Goal: Transaction & Acquisition: Book appointment/travel/reservation

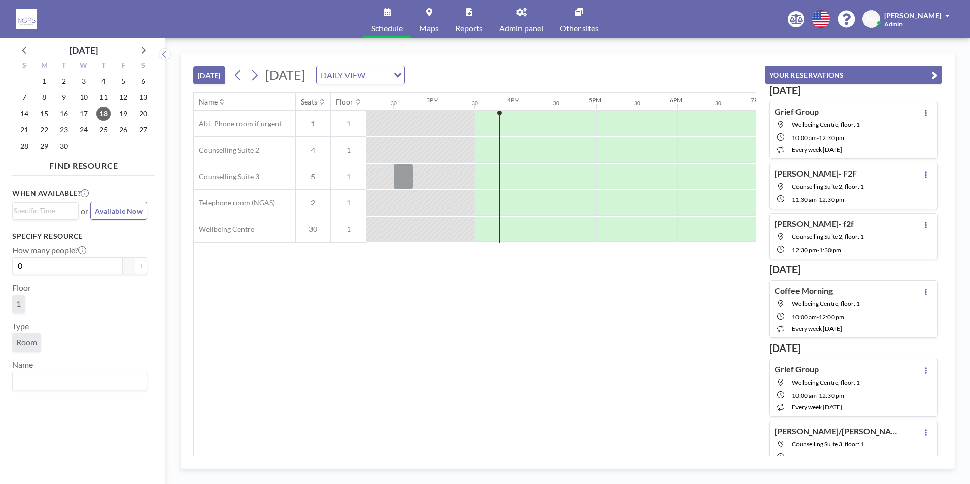
scroll to position [0, 1218]
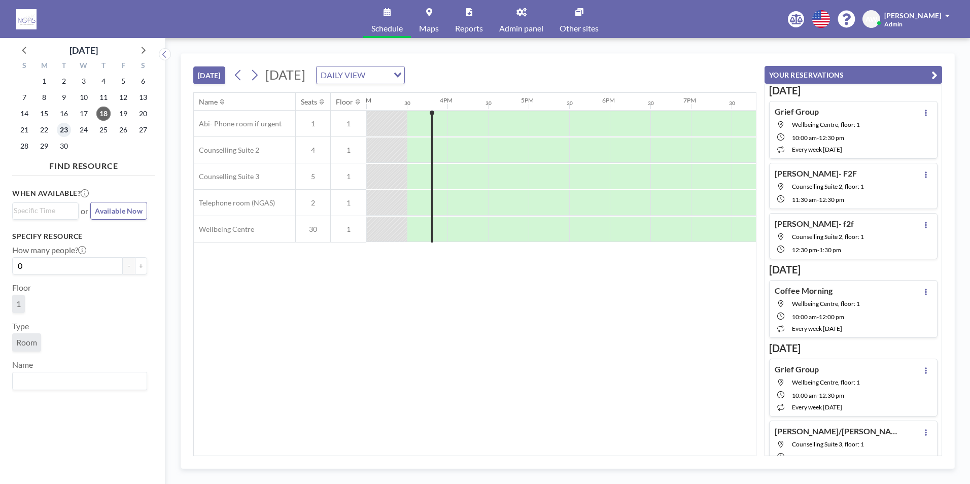
click at [59, 127] on span "23" at bounding box center [64, 130] width 14 height 14
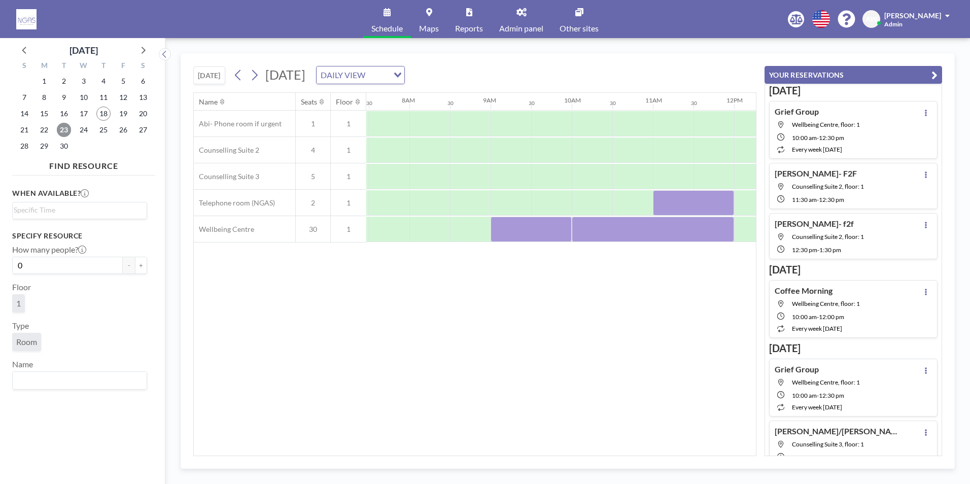
scroll to position [0, 609]
click at [618, 147] on div at bounding box center [630, 150] width 41 height 25
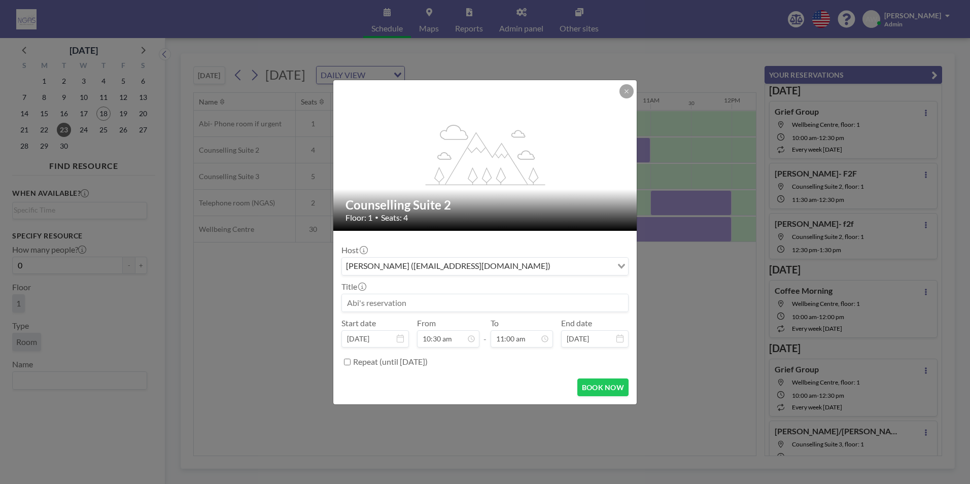
click at [496, 302] on input at bounding box center [485, 302] width 286 height 17
click at [621, 90] on button at bounding box center [627, 91] width 14 height 14
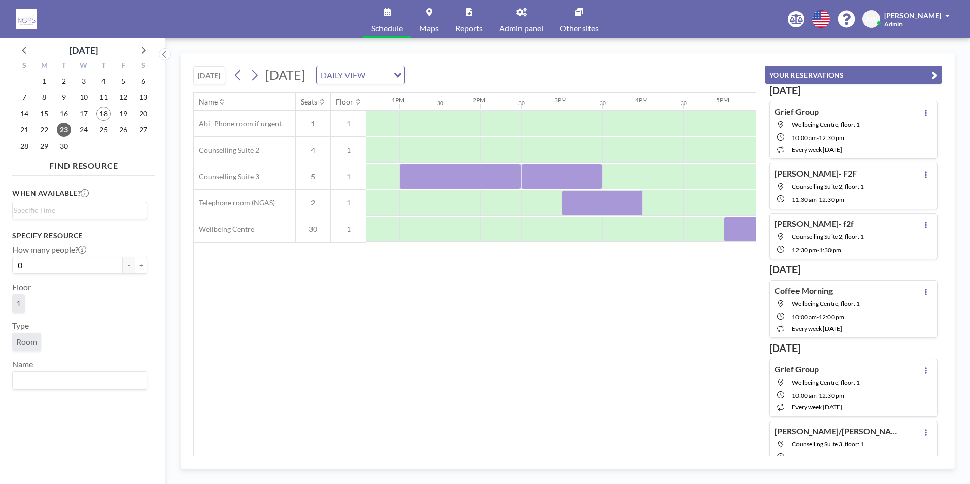
scroll to position [0, 1034]
click at [613, 178] on div at bounding box center [611, 176] width 41 height 25
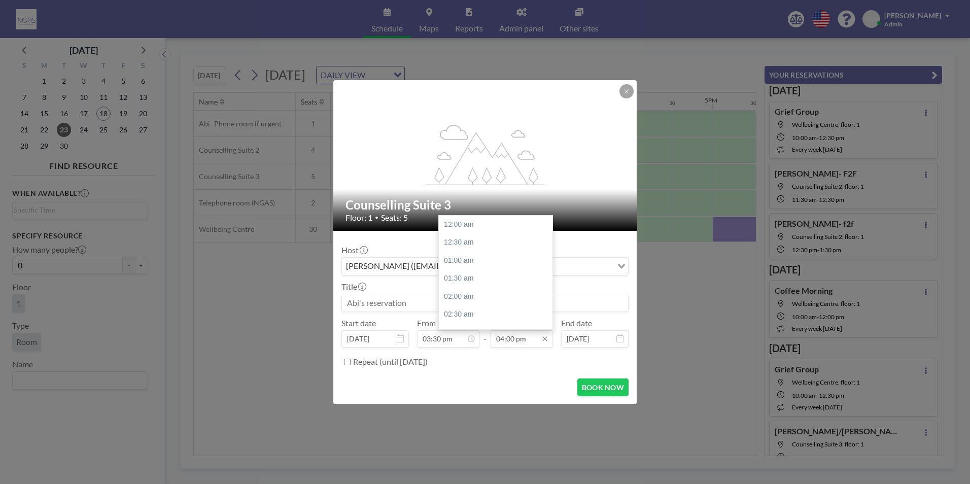
scroll to position [578, 0]
click at [490, 258] on div "05:00 pm" at bounding box center [498, 261] width 119 height 18
type input "05:00 pm"
click at [424, 297] on input at bounding box center [485, 302] width 286 height 17
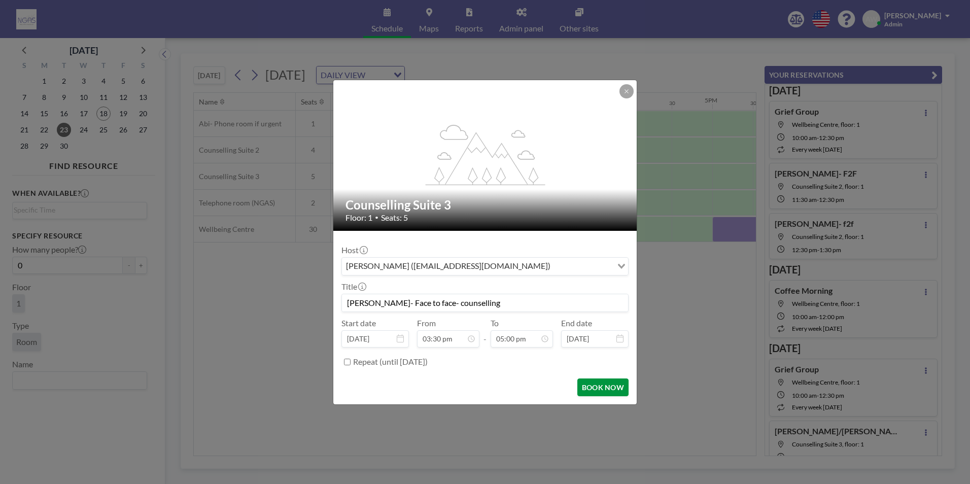
scroll to position [0, 0]
type input "[PERSON_NAME]- Face to face- counselling"
click at [600, 384] on button "BOOK NOW" at bounding box center [602, 388] width 51 height 18
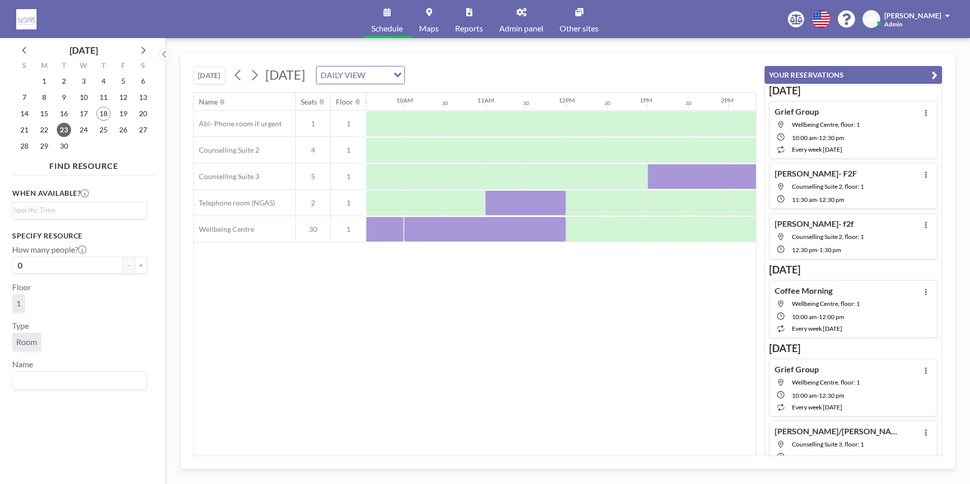
scroll to position [0, 634]
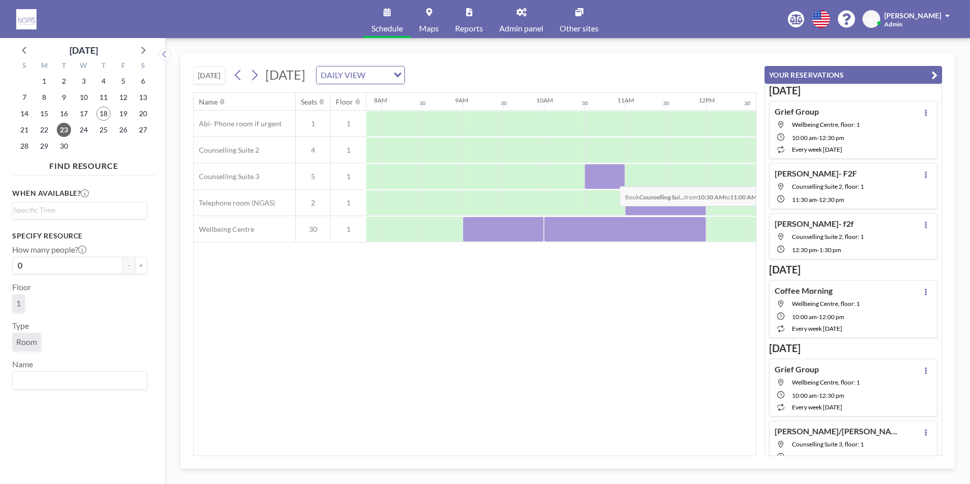
click at [611, 179] on div at bounding box center [605, 176] width 41 height 25
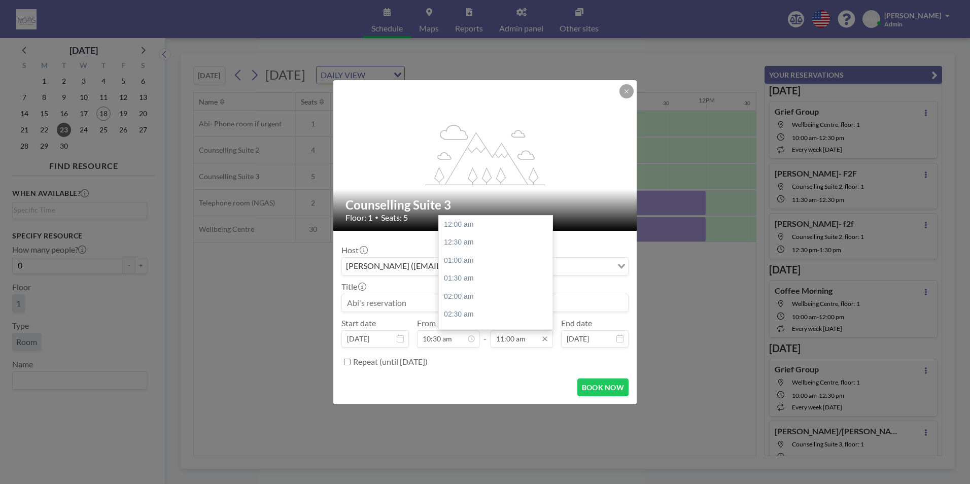
scroll to position [397, 0]
click at [501, 260] on div "12:00 pm" at bounding box center [498, 261] width 119 height 18
type input "12:00 pm"
click at [458, 302] on input at bounding box center [485, 302] width 286 height 17
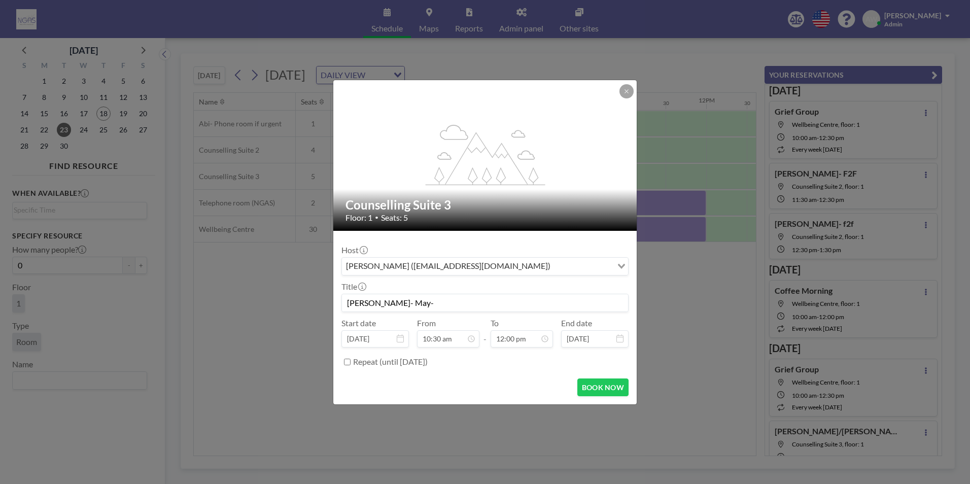
scroll to position [433, 0]
type input "[PERSON_NAME]- May- f2f"
click at [608, 383] on button "BOOK NOW" at bounding box center [602, 388] width 51 height 18
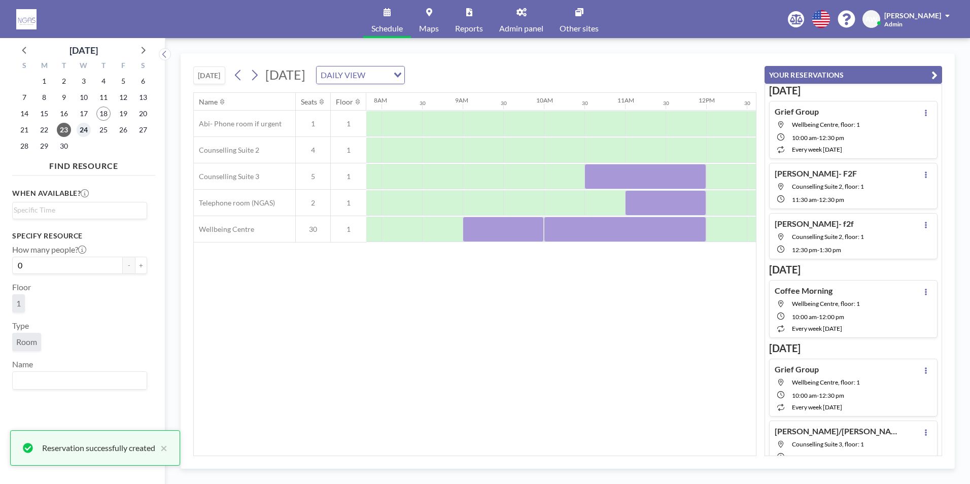
click at [83, 131] on span "24" at bounding box center [84, 130] width 14 height 14
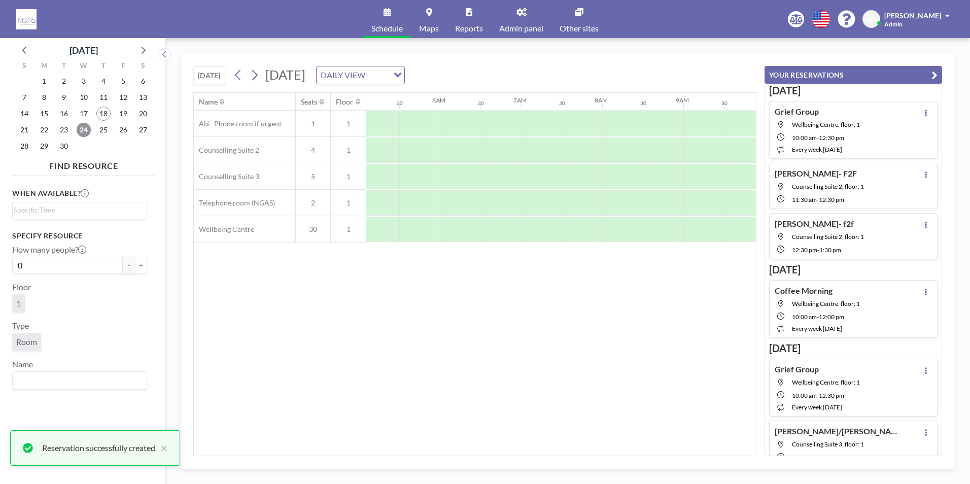
scroll to position [0, 609]
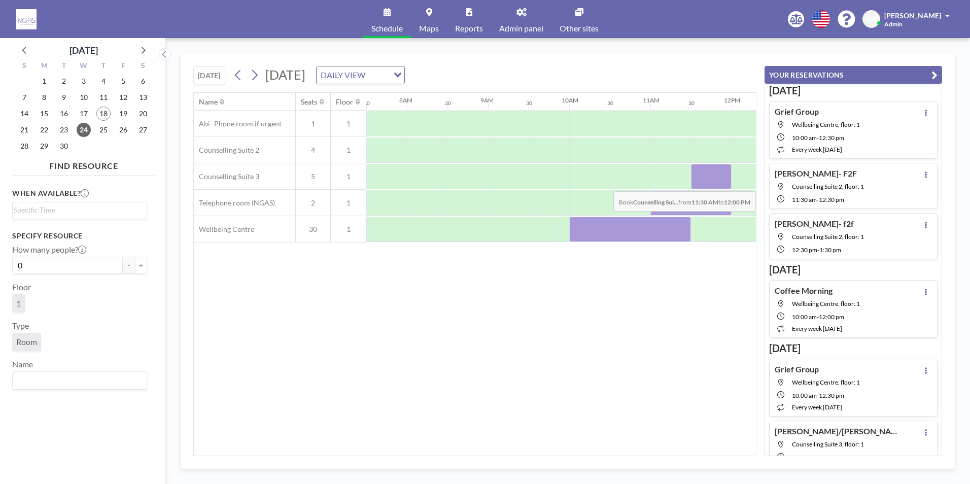
click at [709, 184] on div at bounding box center [711, 176] width 41 height 25
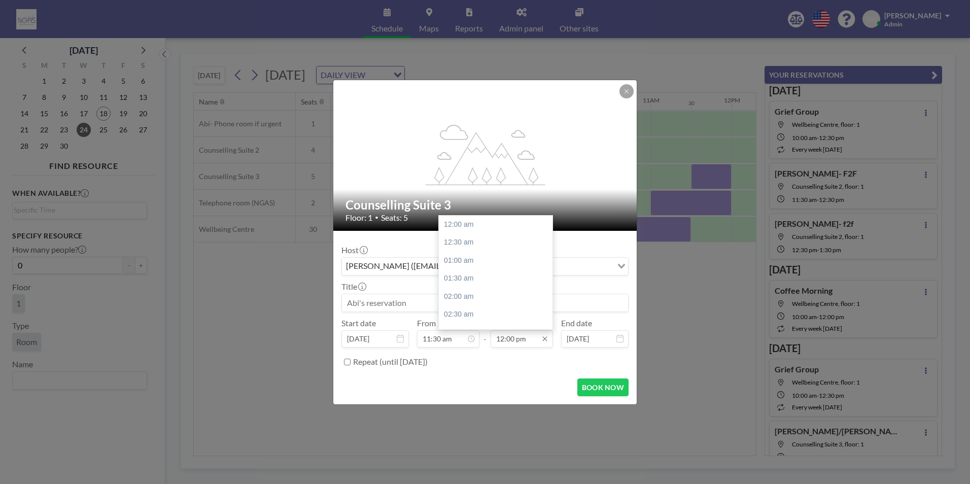
scroll to position [433, 0]
click at [482, 247] on div "12:30 pm" at bounding box center [498, 242] width 119 height 18
type input "12:30 pm"
click at [422, 295] on input at bounding box center [485, 302] width 286 height 17
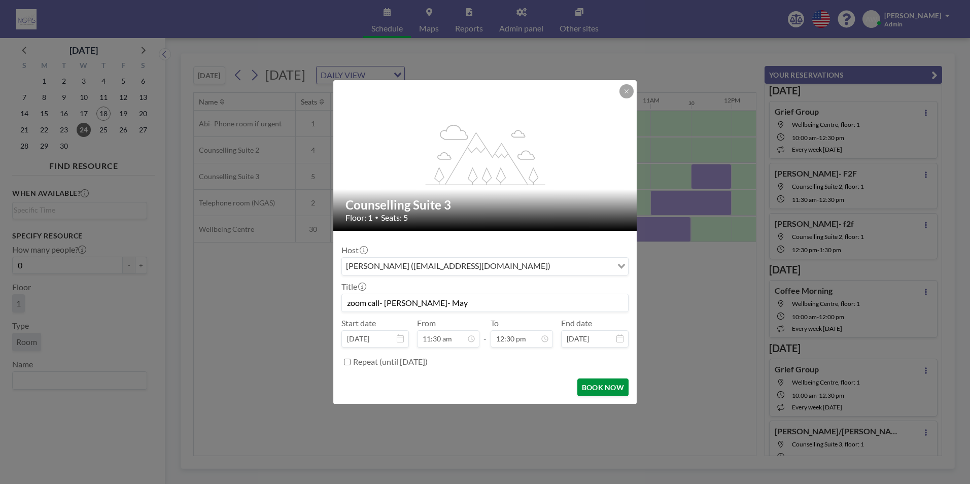
type input "zoom call- [PERSON_NAME]- May"
click at [601, 392] on button "BOOK NOW" at bounding box center [602, 388] width 51 height 18
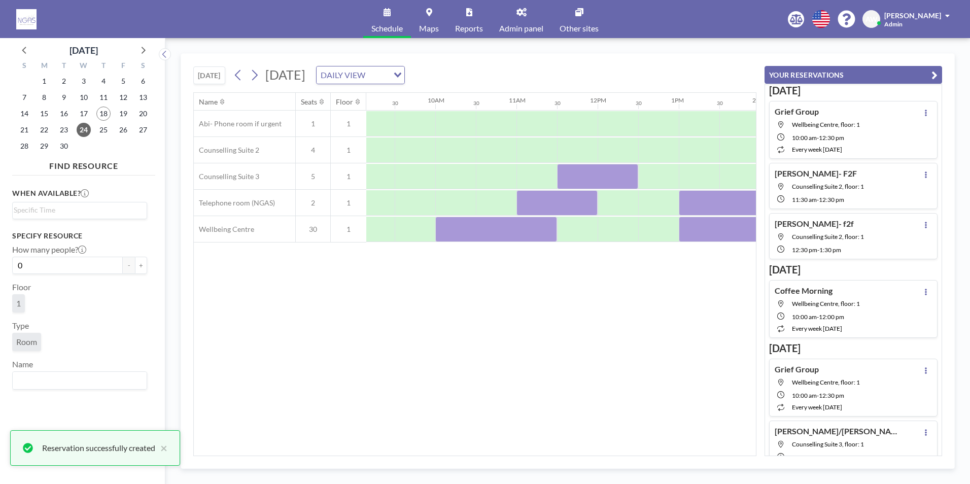
scroll to position [0, 778]
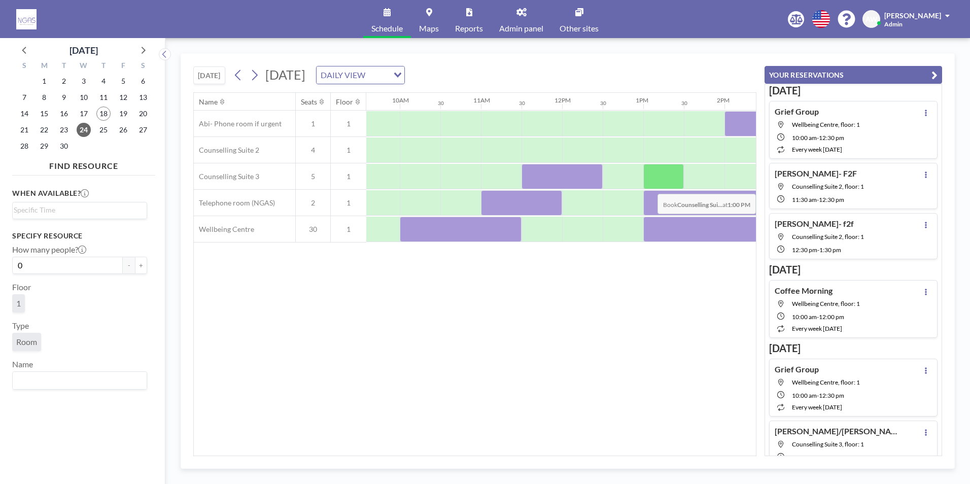
click at [674, 186] on div at bounding box center [663, 176] width 41 height 25
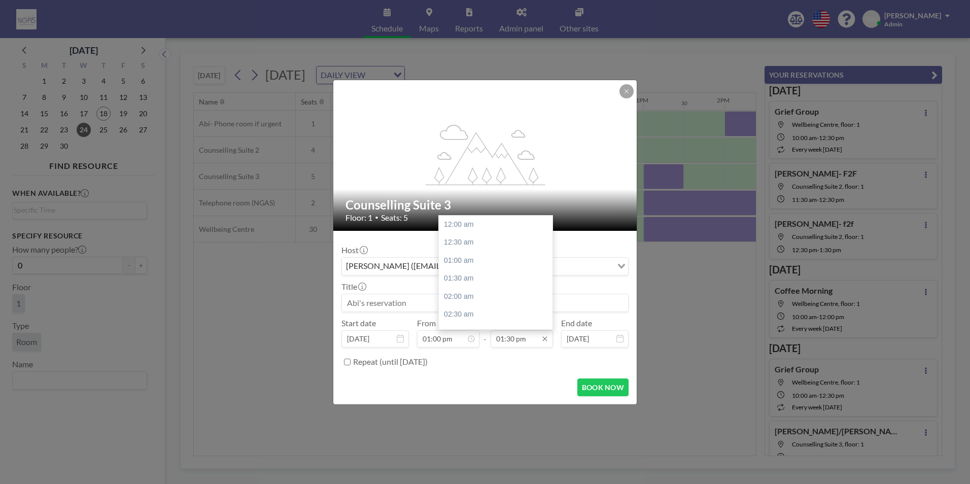
scroll to position [488, 0]
click at [483, 265] on div "02:30 pm" at bounding box center [498, 261] width 119 height 18
type input "02:30 pm"
click at [444, 294] on input at bounding box center [485, 302] width 286 height 17
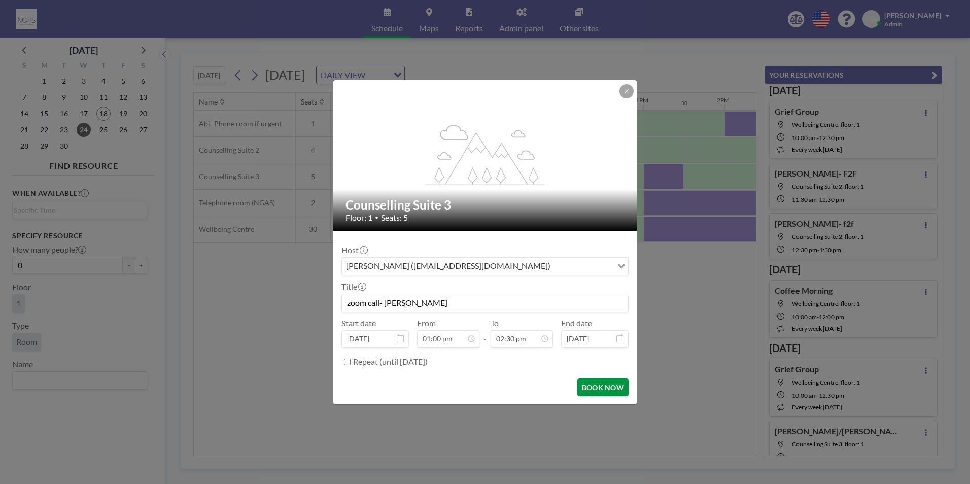
type input "zoom call- [PERSON_NAME]"
click at [591, 395] on button "BOOK NOW" at bounding box center [602, 388] width 51 height 18
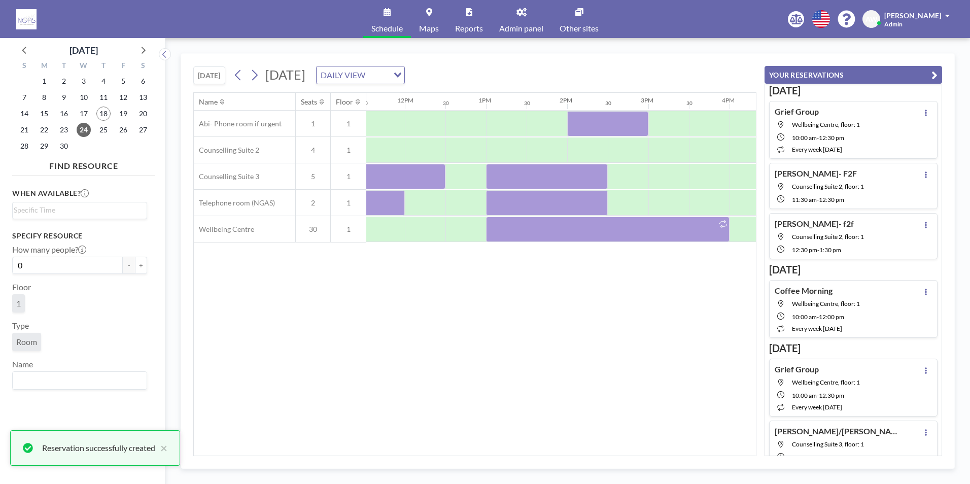
scroll to position [0, 958]
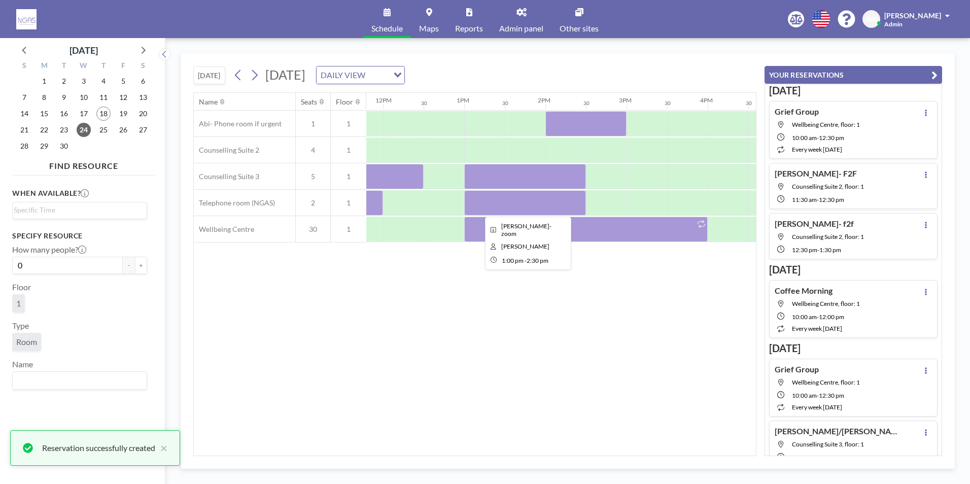
click at [555, 195] on div at bounding box center [525, 202] width 122 height 25
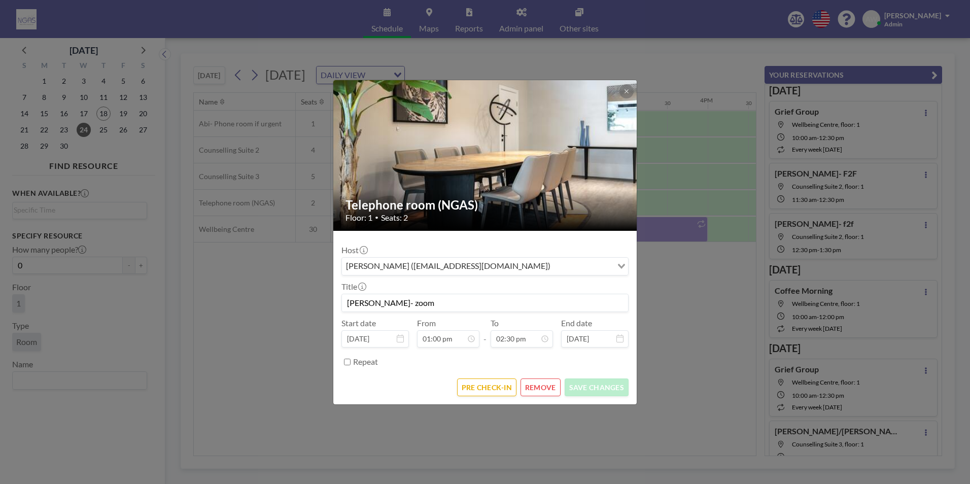
click at [543, 389] on button "REMOVE" at bounding box center [541, 388] width 40 height 18
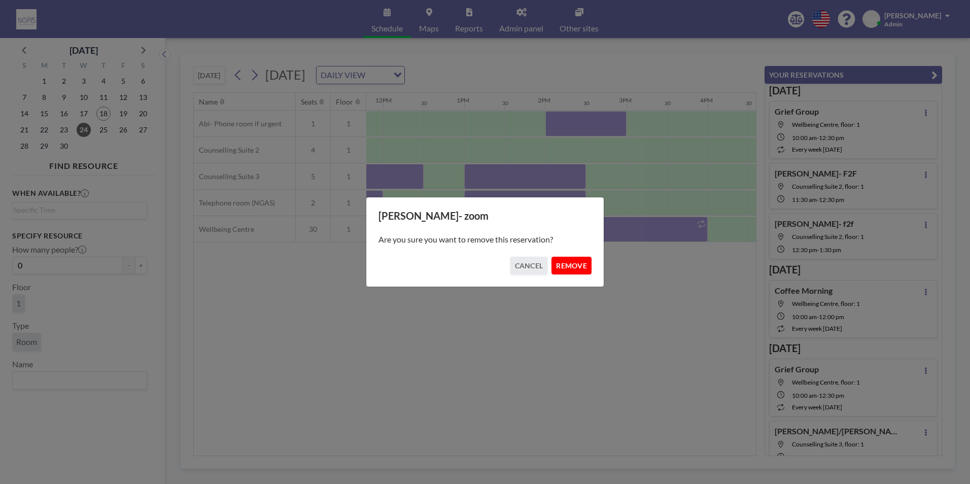
click at [579, 268] on button "REMOVE" at bounding box center [572, 266] width 40 height 18
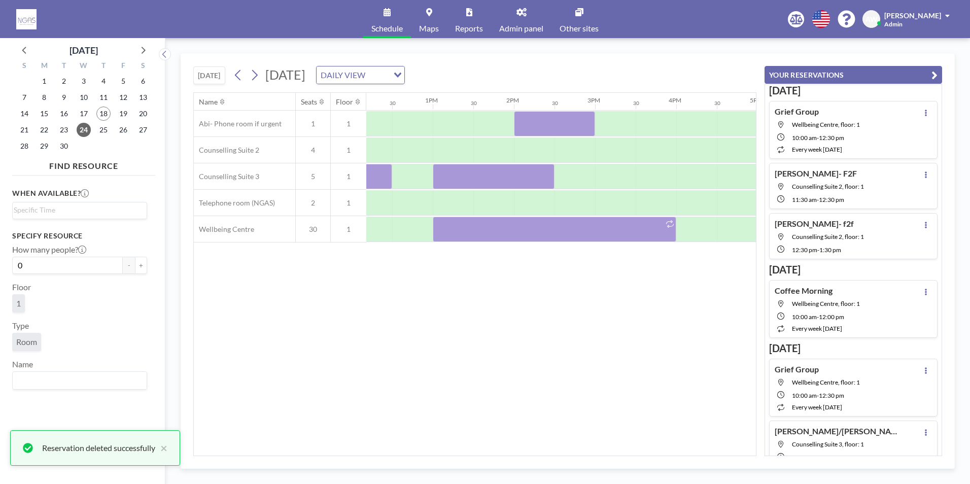
scroll to position [0, 1013]
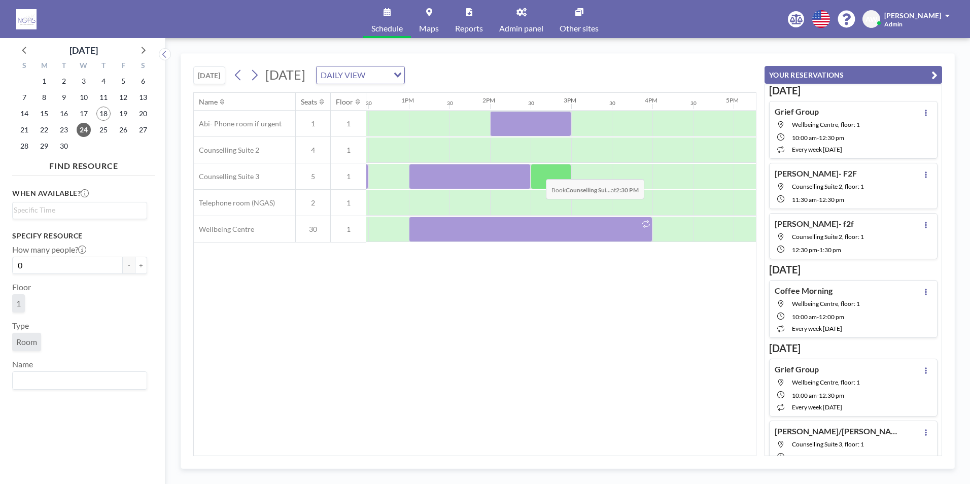
click at [538, 172] on div at bounding box center [551, 176] width 41 height 25
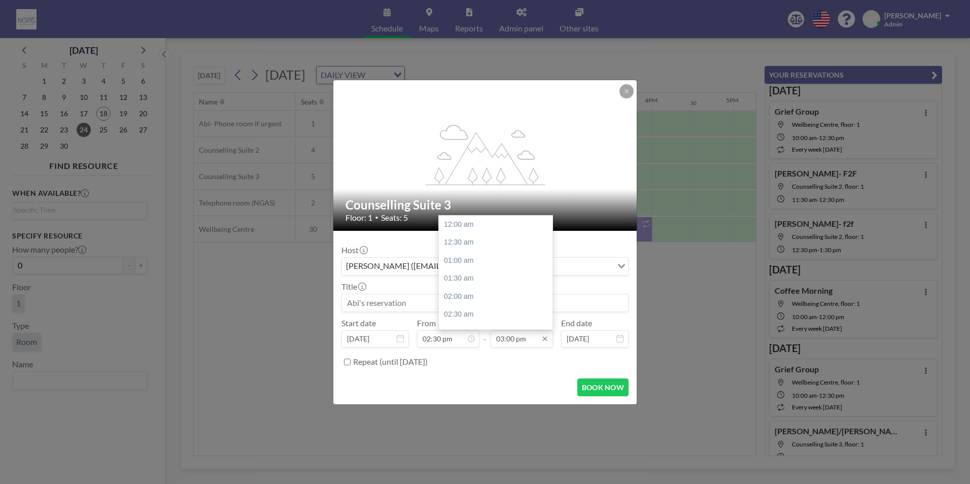
scroll to position [542, 0]
click at [490, 248] on div "03:30 pm" at bounding box center [498, 242] width 119 height 18
type input "03:30 pm"
click at [444, 308] on input at bounding box center [485, 302] width 286 height 17
type input "S"
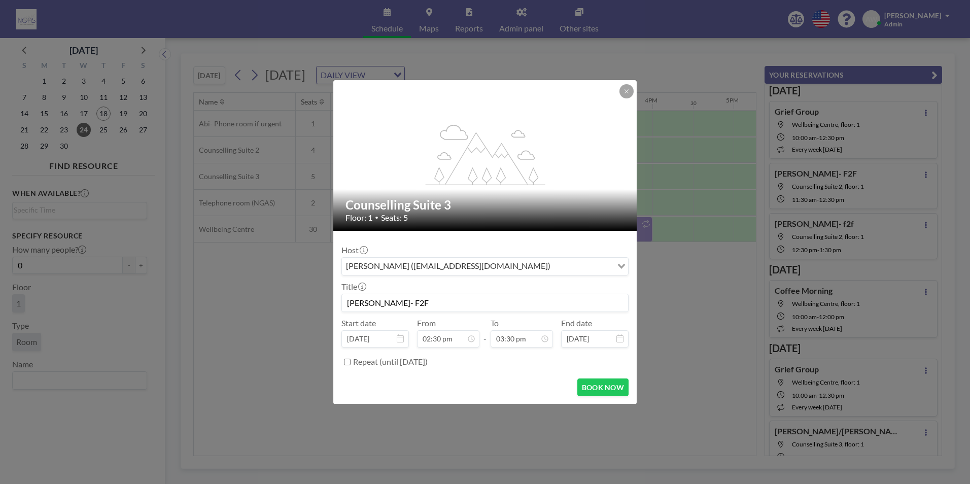
scroll to position [560, 0]
type input "[PERSON_NAME]- F2F"
click at [596, 379] on button "BOOK NOW" at bounding box center [602, 388] width 51 height 18
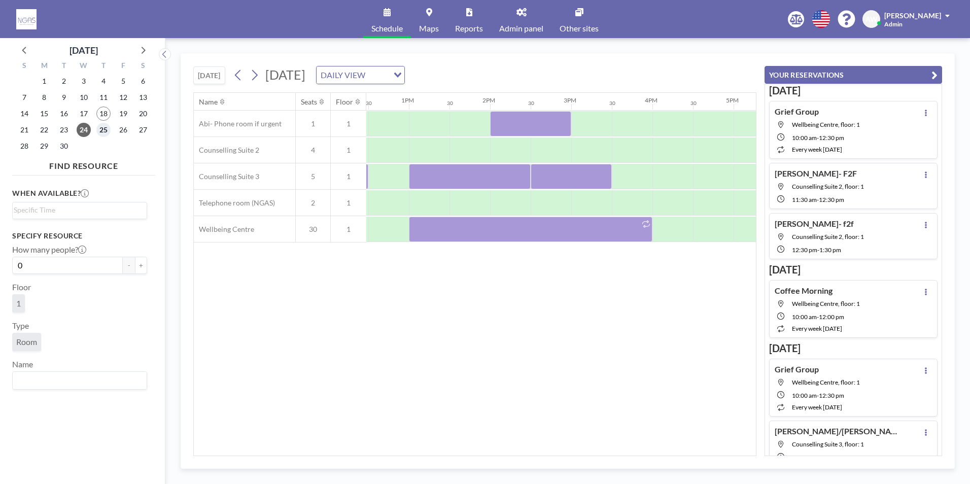
click at [108, 133] on span "25" at bounding box center [103, 130] width 14 height 14
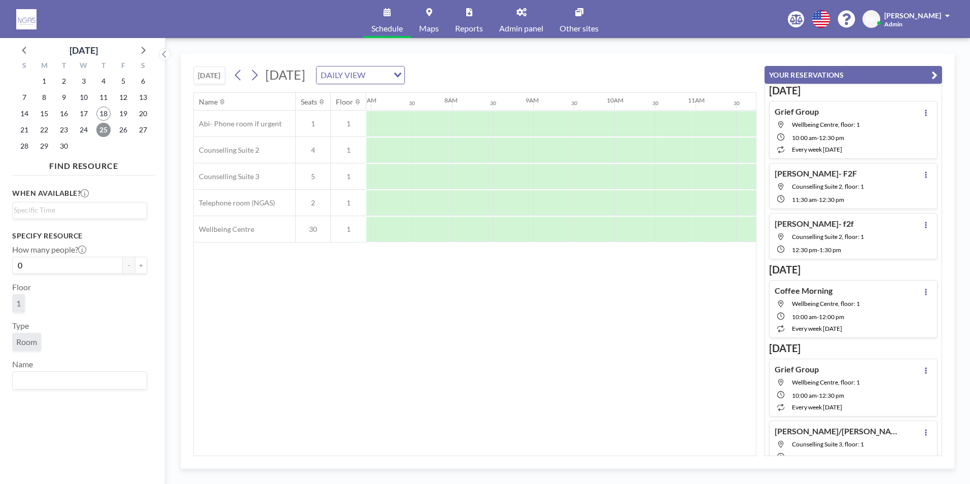
scroll to position [0, 609]
click at [703, 151] on div at bounding box center [711, 150] width 41 height 25
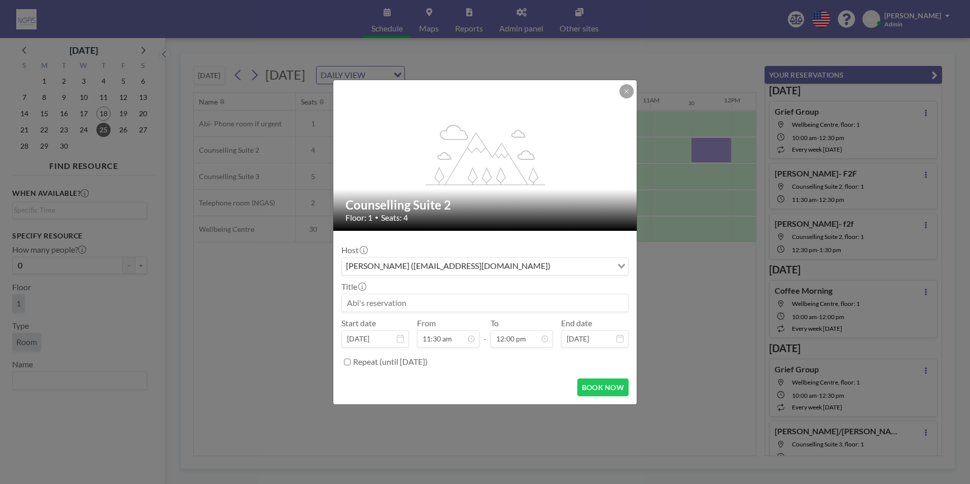
click at [628, 98] on div "flex-grow: 1.2; Counselling Suite 2 Floor: 1 • Seats: 4" at bounding box center [485, 155] width 304 height 151
click at [623, 92] on button at bounding box center [627, 91] width 14 height 14
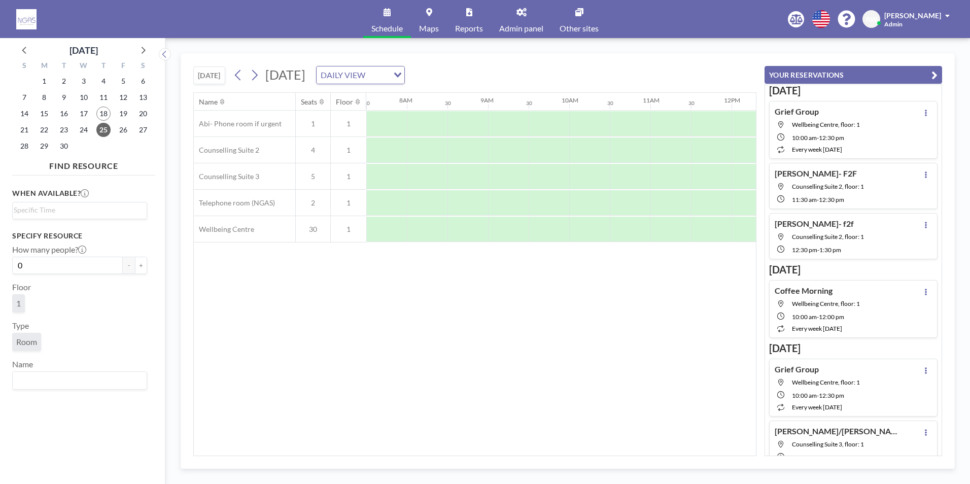
drag, startPoint x: 496, startPoint y: 456, endPoint x: 512, endPoint y: 456, distance: 15.7
click at [512, 456] on div "Name Seats Floor 12AM 30 1AM 30 2AM 30 3AM 30 4AM 30 5AM 30 6AM 30 7AM 30 8AM 3…" at bounding box center [474, 274] width 563 height 364
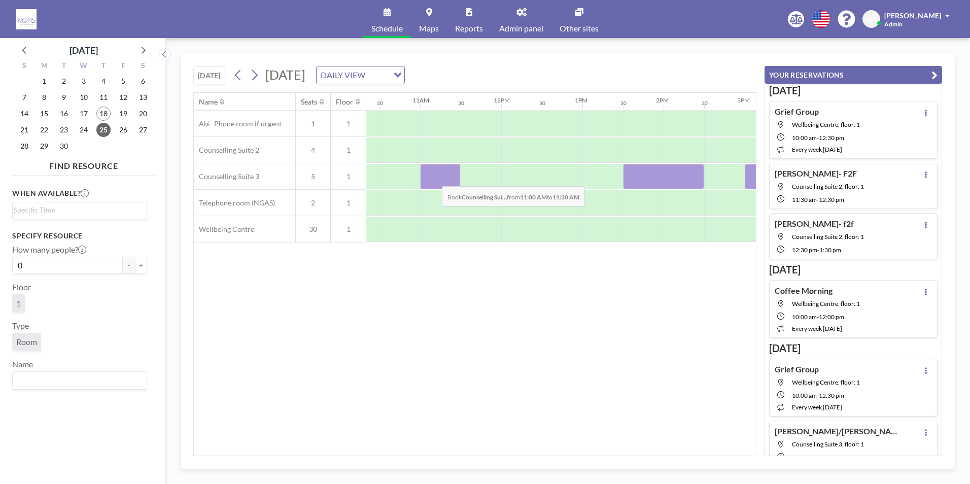
click at [434, 179] on div at bounding box center [440, 176] width 41 height 25
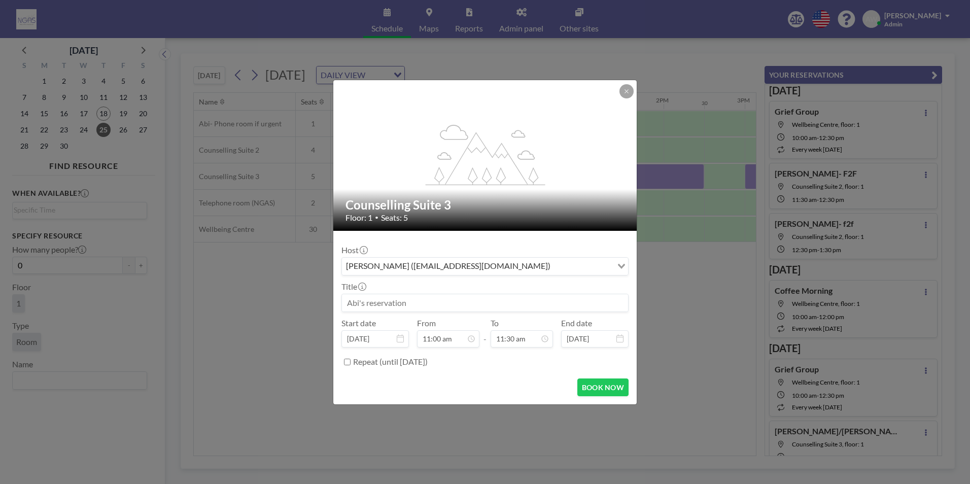
click at [412, 302] on input at bounding box center [485, 302] width 286 height 17
type input "t"
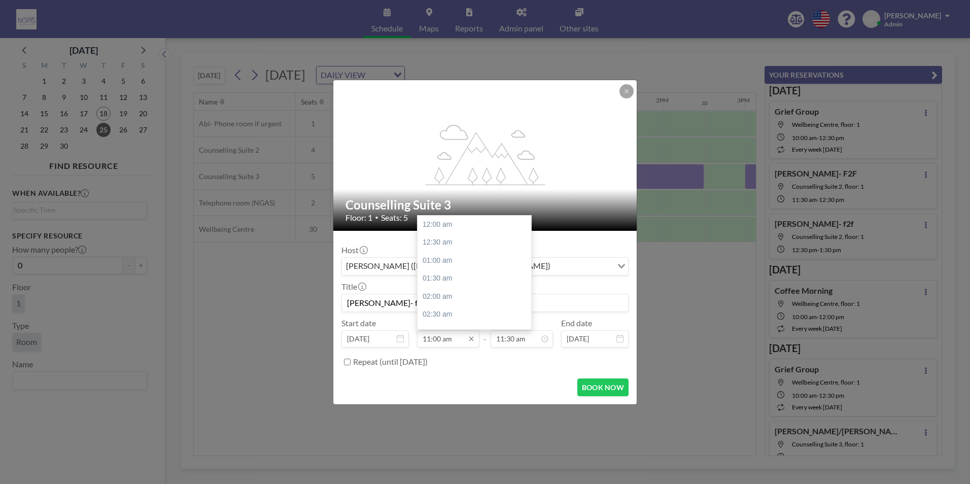
scroll to position [397, 0]
type input "[PERSON_NAME]- f2f"
click at [449, 247] on div "11:30 am" at bounding box center [477, 242] width 119 height 18
type input "11:30 am"
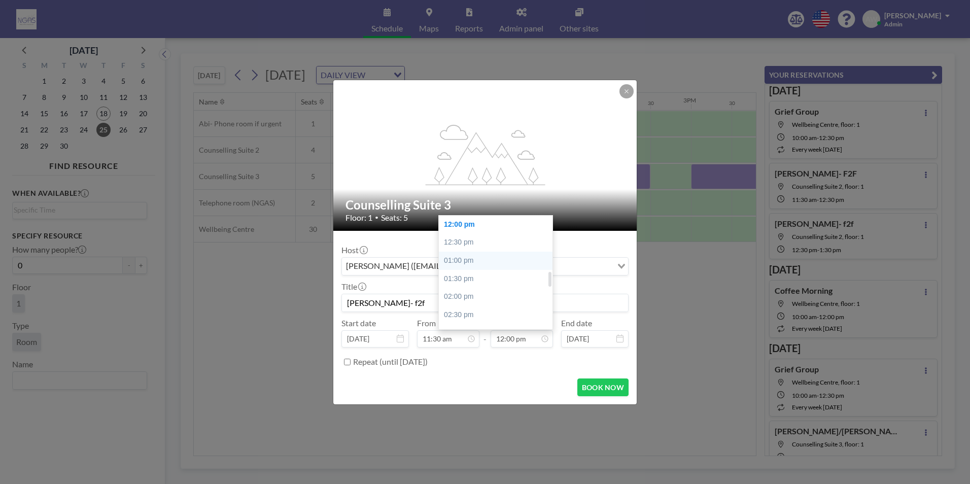
click at [480, 261] on div "01:00 pm" at bounding box center [498, 261] width 119 height 18
type input "01:00 pm"
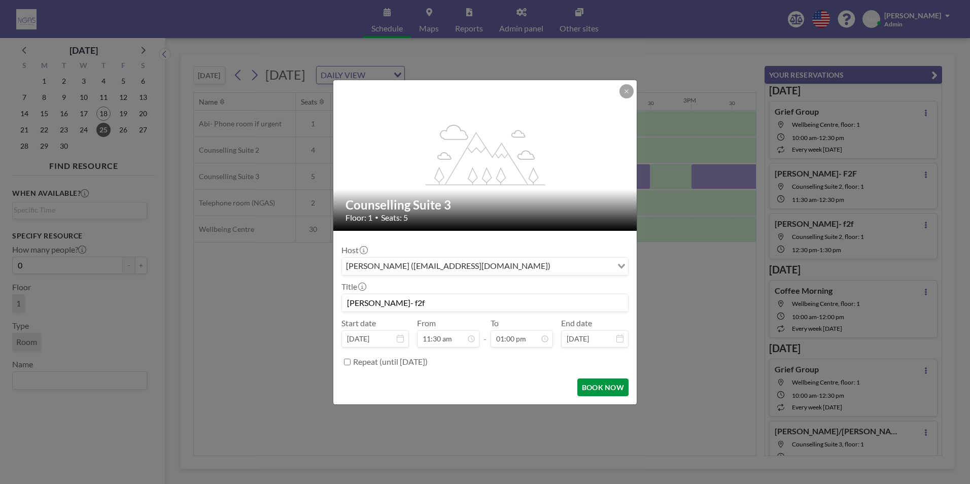
click at [599, 388] on button "BOOK NOW" at bounding box center [602, 388] width 51 height 18
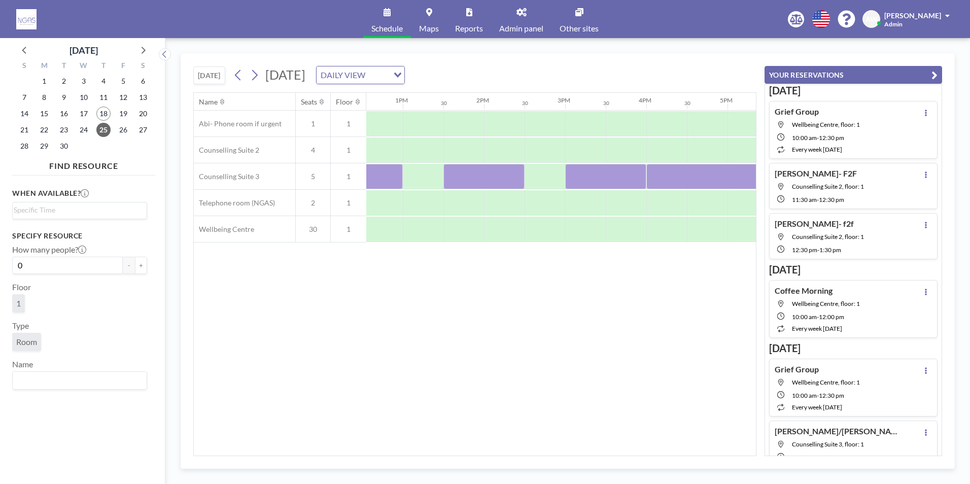
scroll to position [0, 1035]
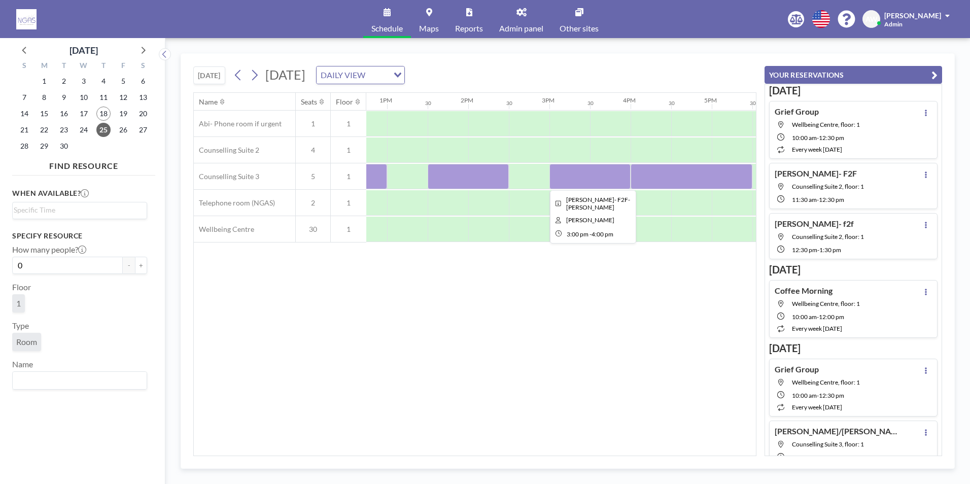
click at [590, 177] on div at bounding box center [590, 176] width 81 height 25
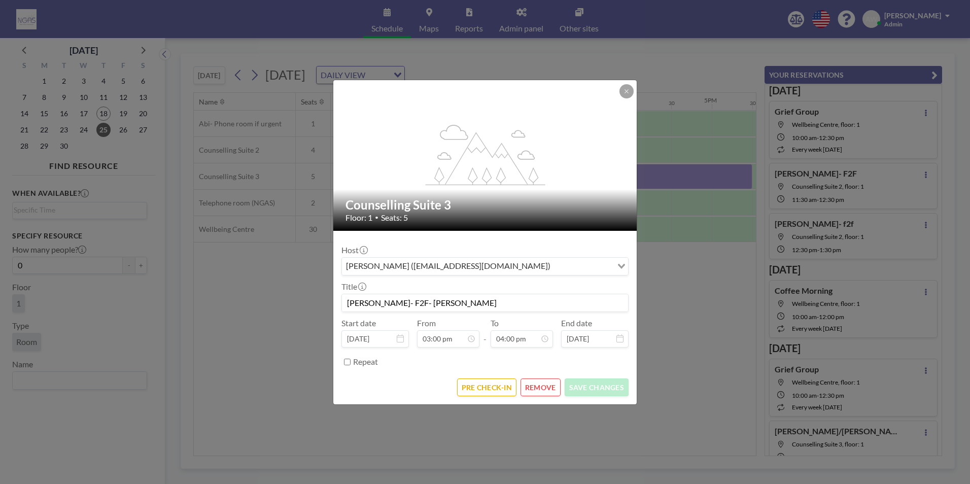
click at [534, 388] on button "REMOVE" at bounding box center [541, 388] width 40 height 18
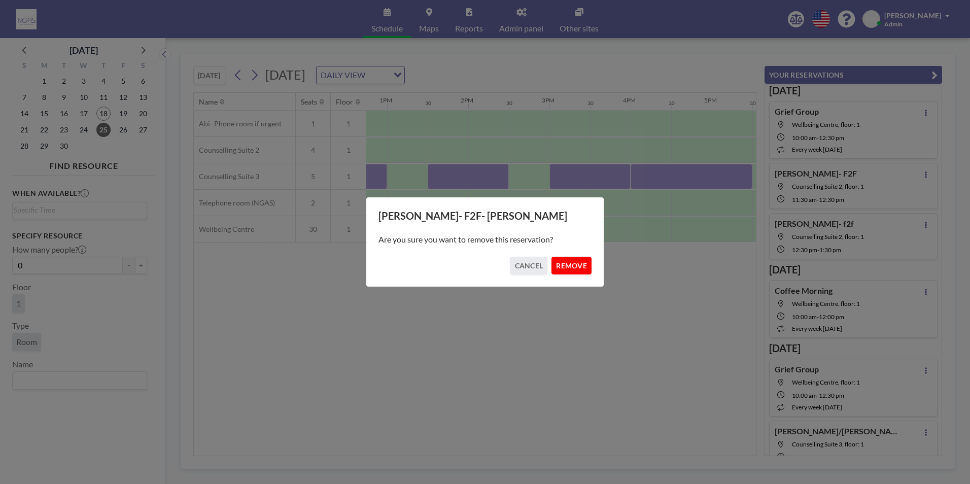
click at [571, 268] on button "REMOVE" at bounding box center [572, 266] width 40 height 18
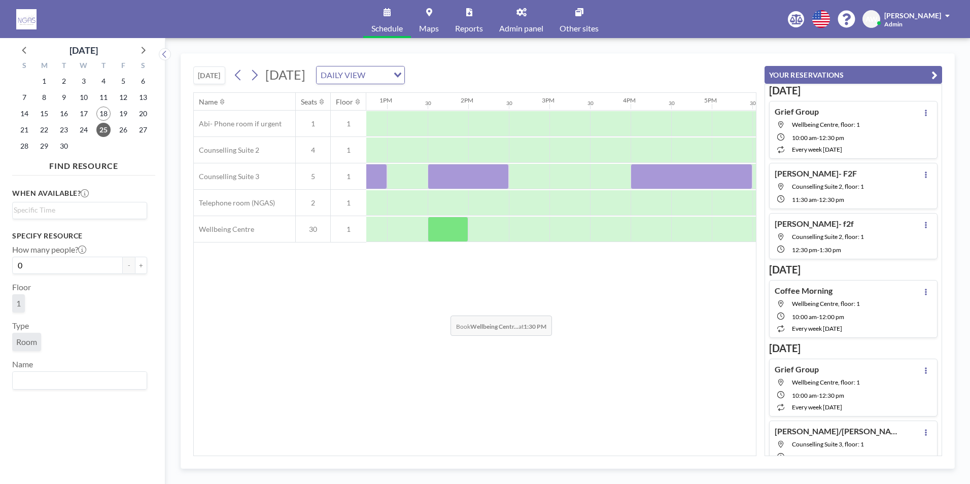
click at [442, 308] on div "Name Seats Floor 12AM 30 1AM 30 2AM 30 3AM 30 4AM 30 5AM 30 6AM 30 7AM 30 8AM 3…" at bounding box center [475, 274] width 562 height 363
click at [123, 118] on span "19" at bounding box center [123, 114] width 14 height 14
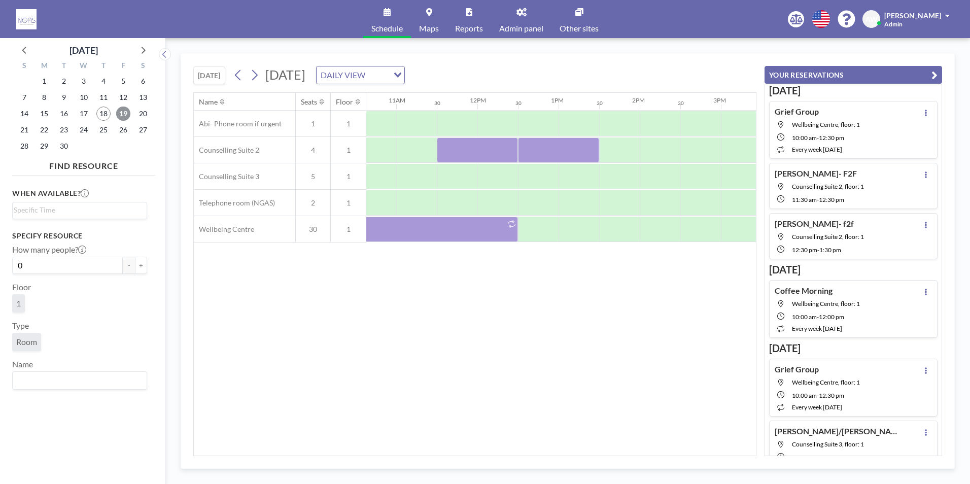
scroll to position [0, 847]
